Goal: Information Seeking & Learning: Find contact information

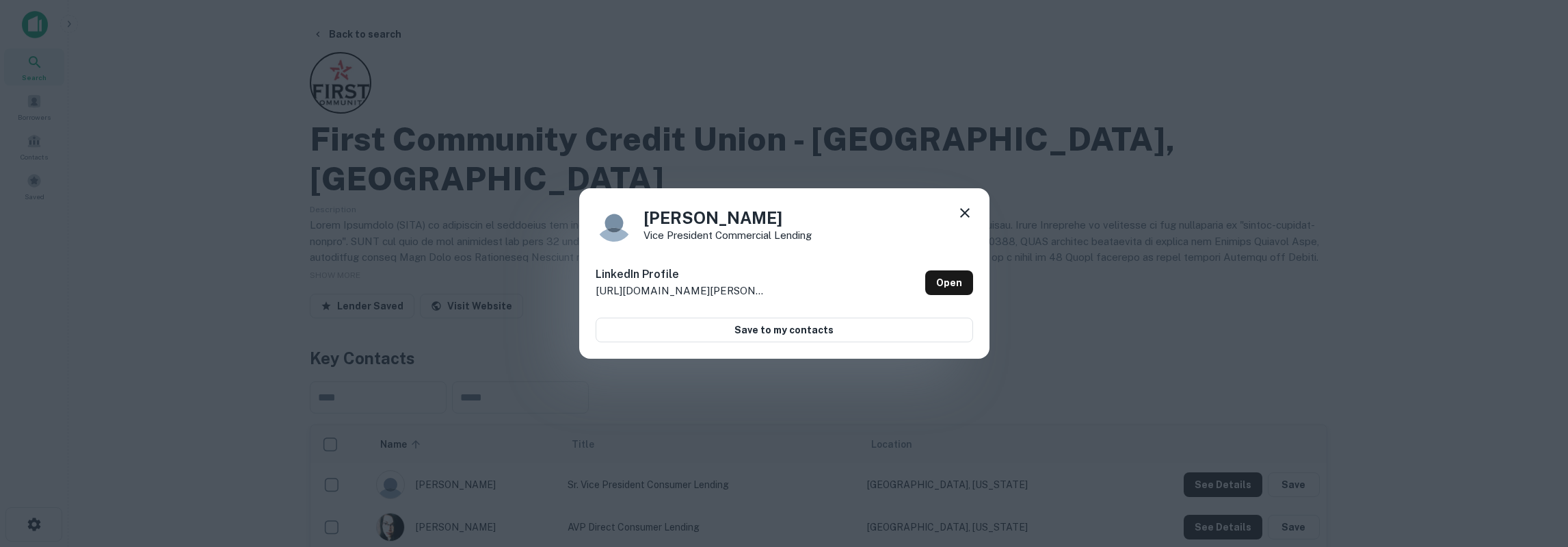
scroll to position [285, 0]
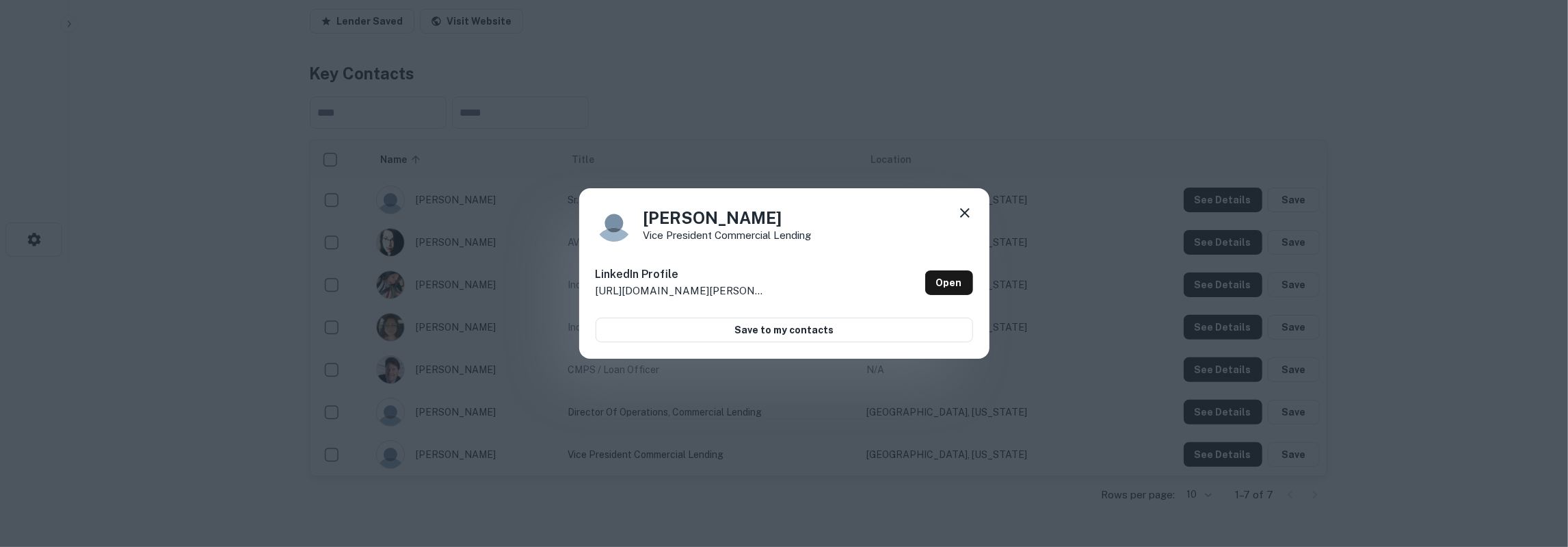
click at [967, 216] on icon at bounding box center [964, 213] width 10 height 10
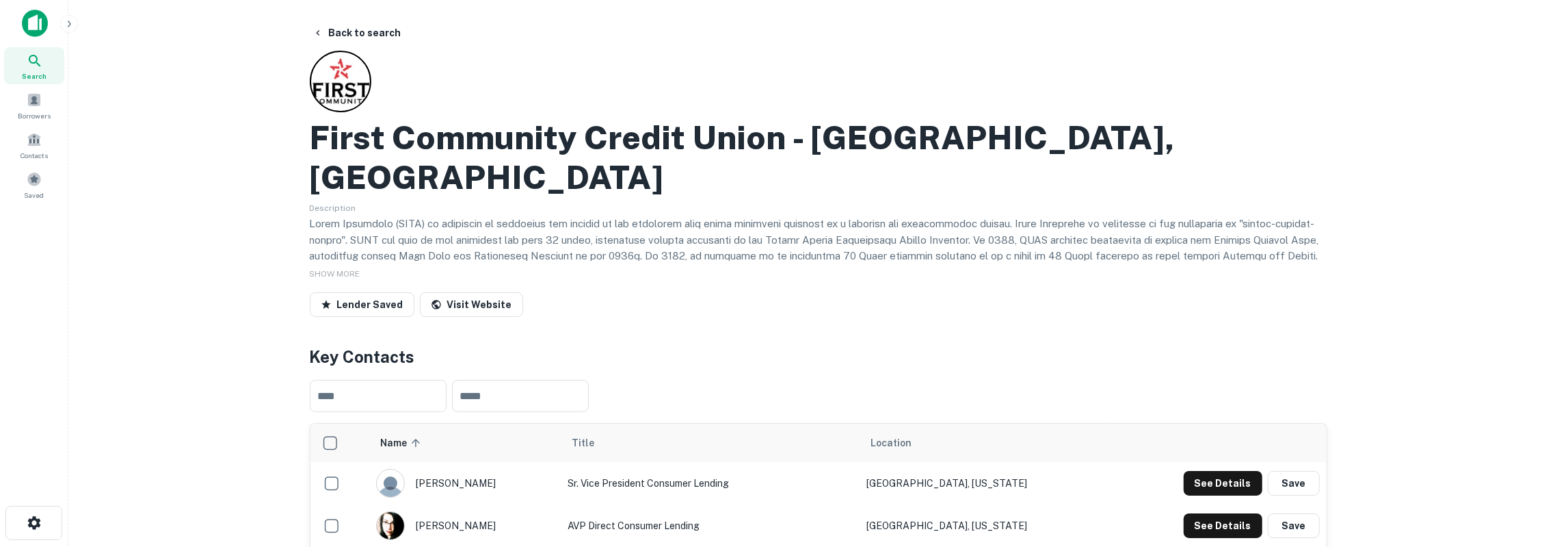
scroll to position [0, 0]
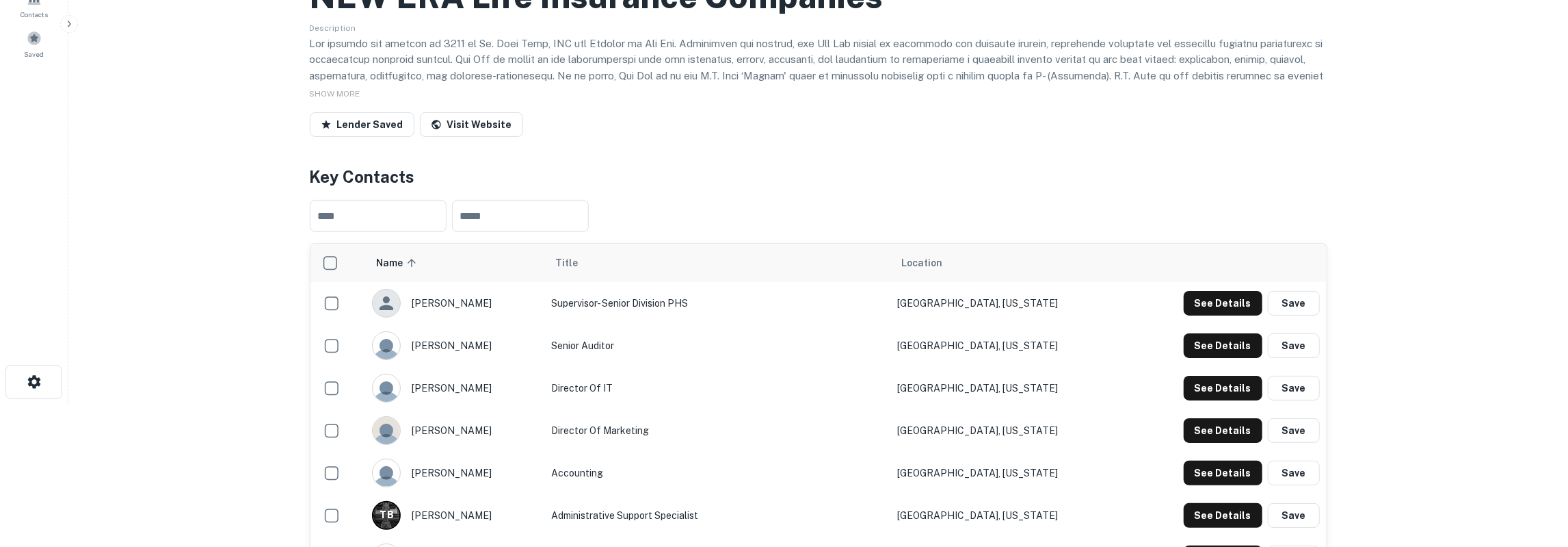
scroll to position [213, 0]
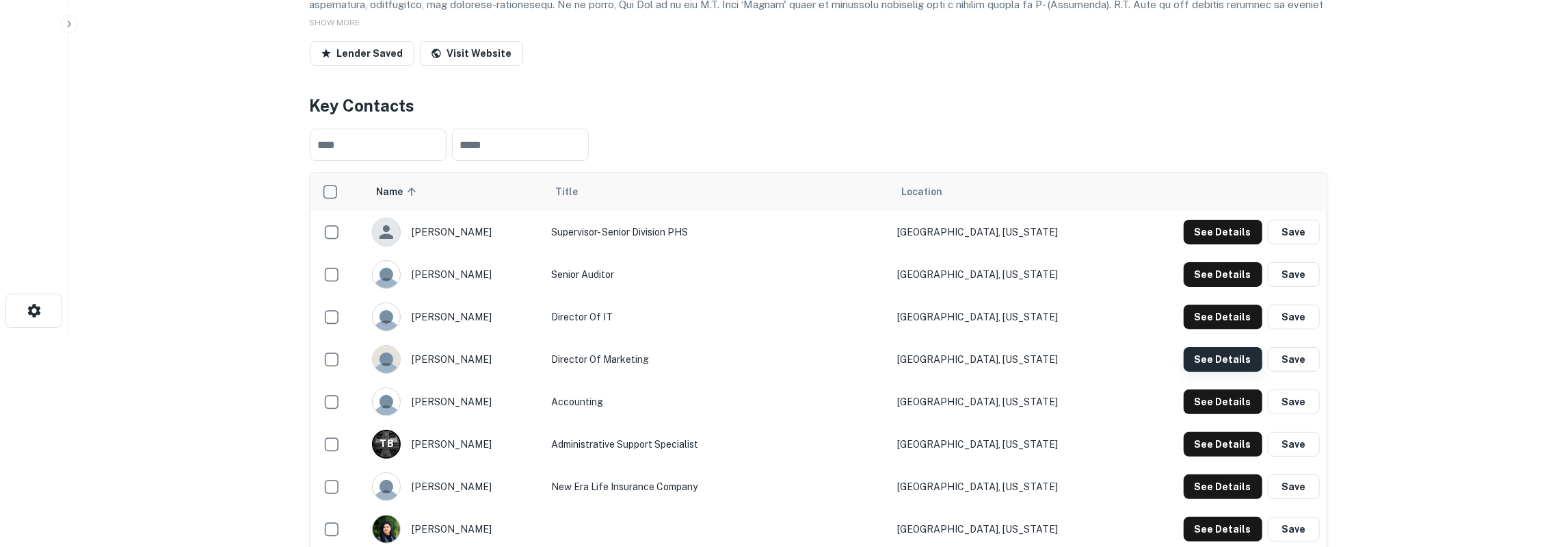
click at [1188, 354] on button "See Details" at bounding box center [1223, 359] width 79 height 24
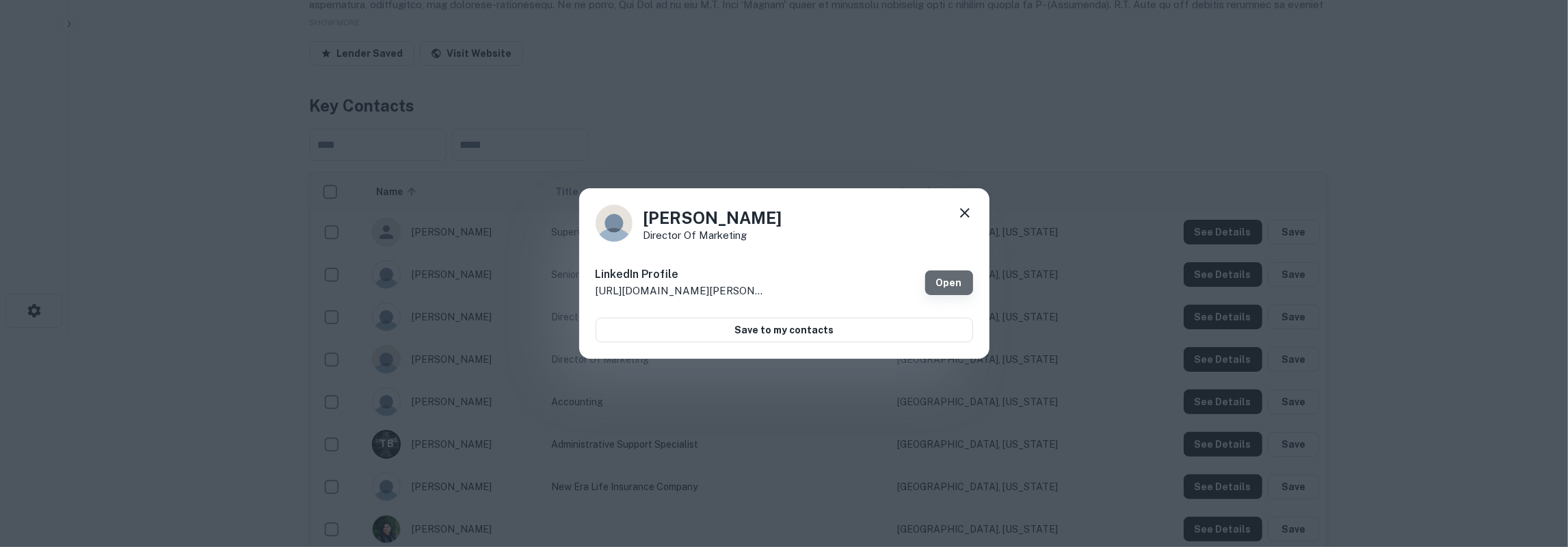
click at [961, 286] on link "Open" at bounding box center [949, 283] width 48 height 24
click at [962, 214] on icon at bounding box center [965, 213] width 17 height 17
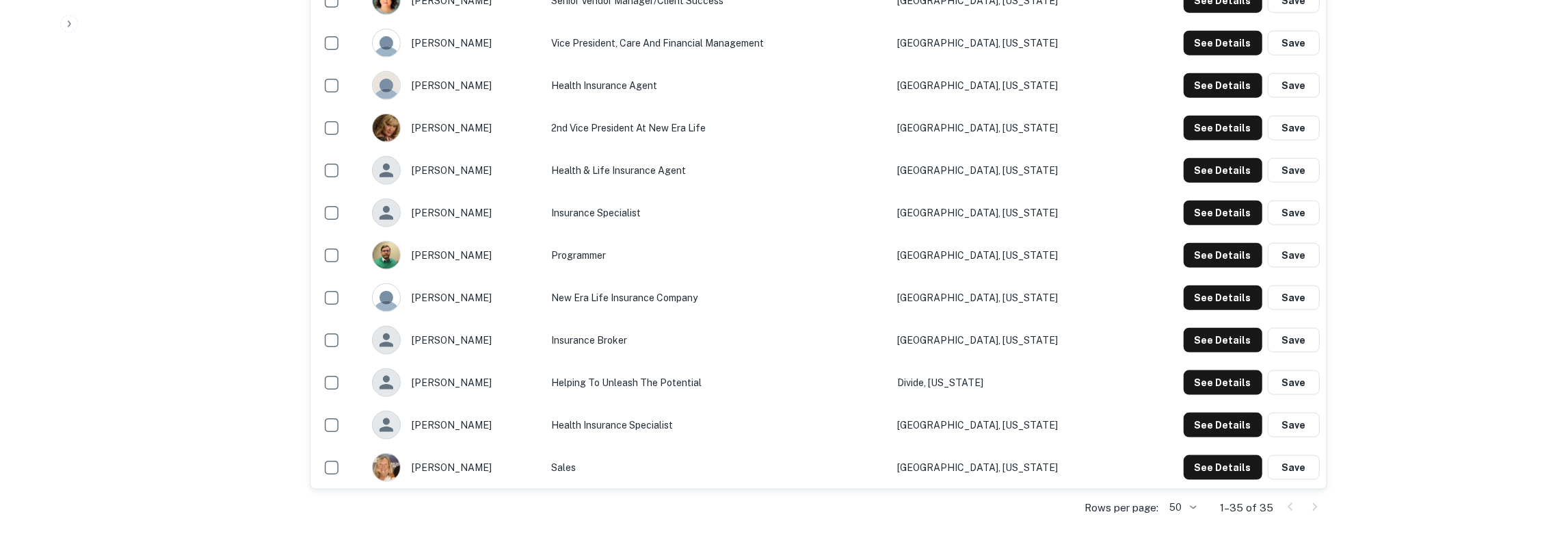
scroll to position [1423, 0]
